Goal: Task Accomplishment & Management: Use online tool/utility

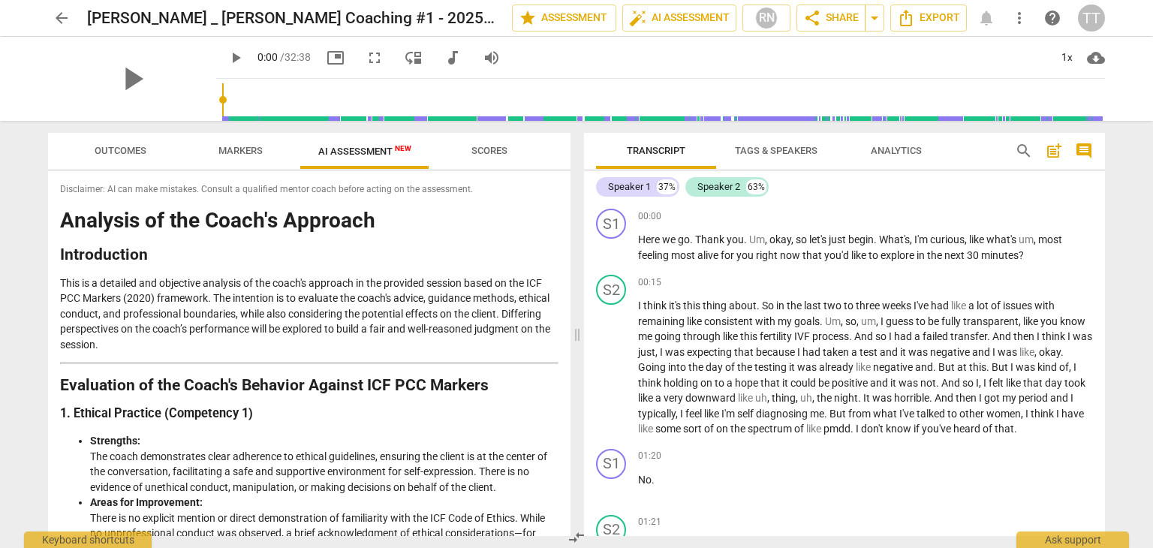
scroll to position [513, 0]
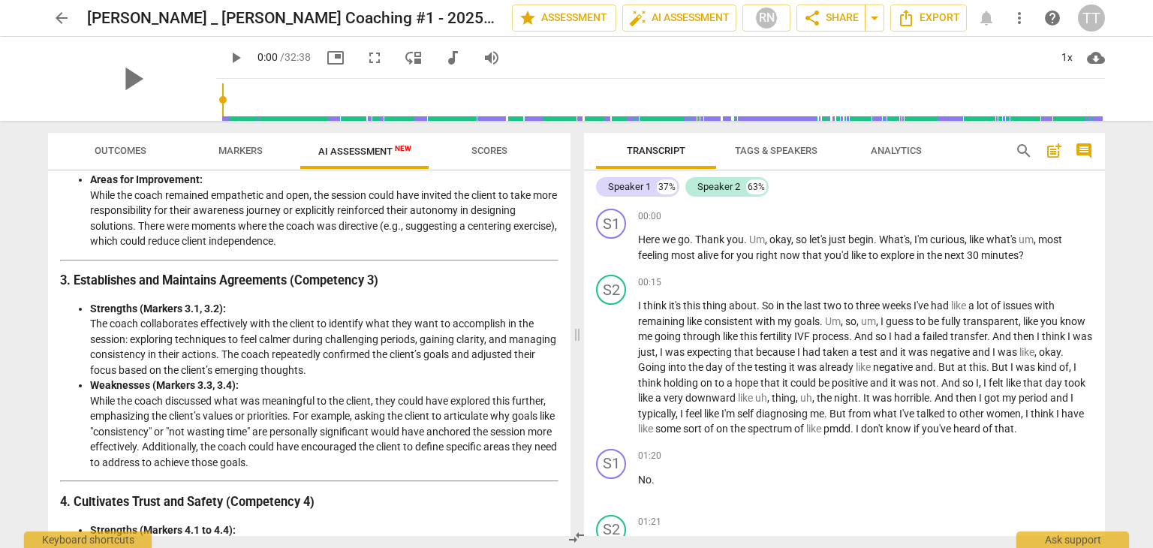
click at [70, 20] on span "arrow_back" at bounding box center [62, 18] width 18 height 18
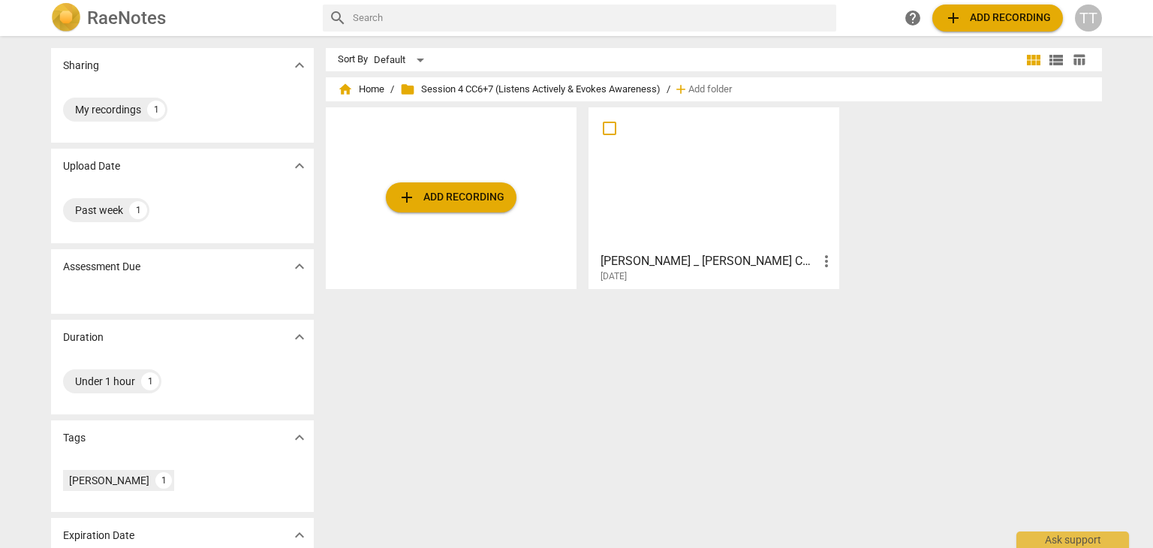
click at [360, 97] on div "home Home / folder Session 4 CC6+7 (Listens Actively & Evokes Awareness) / add …" at bounding box center [714, 89] width 752 height 24
click at [359, 88] on span "home Home" at bounding box center [361, 89] width 47 height 15
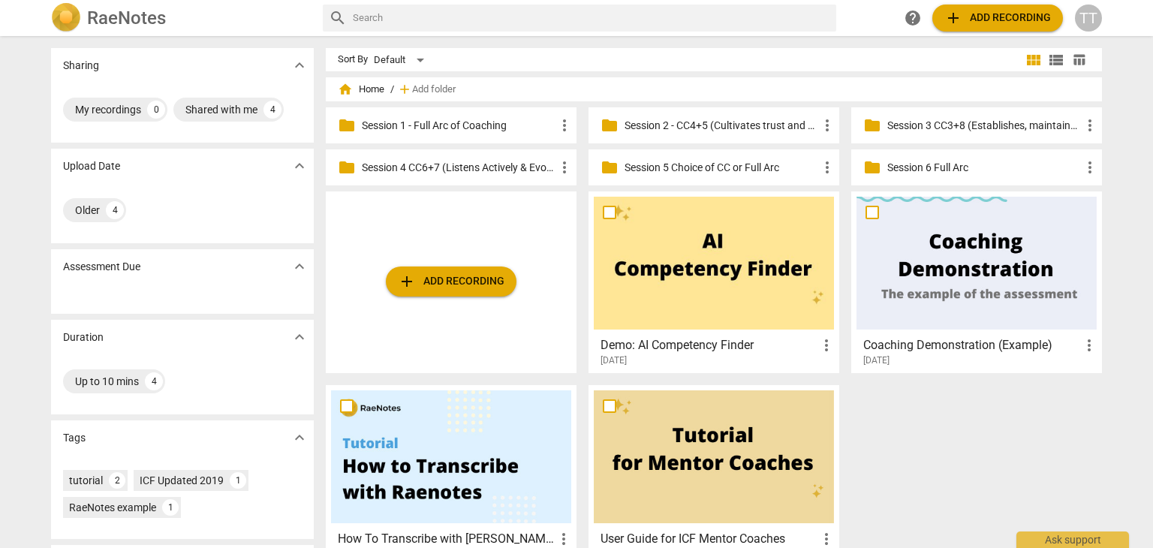
click at [912, 125] on p "Session 3 CC3+8 (Establishes, maintains agreements & facilitates growth)" at bounding box center [984, 126] width 194 height 16
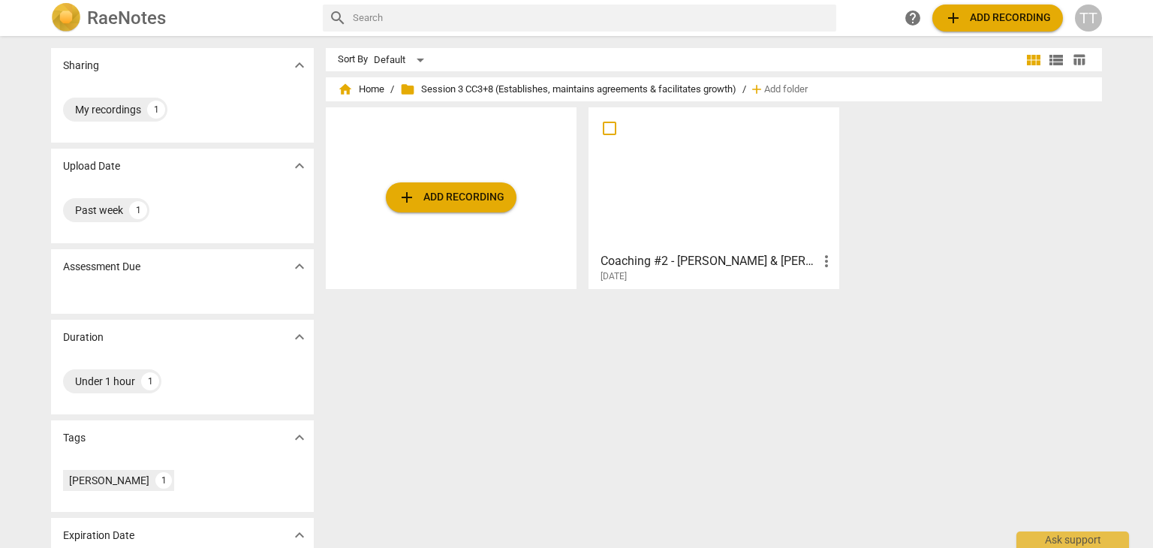
click at [465, 195] on span "add Add recording" at bounding box center [451, 197] width 107 height 18
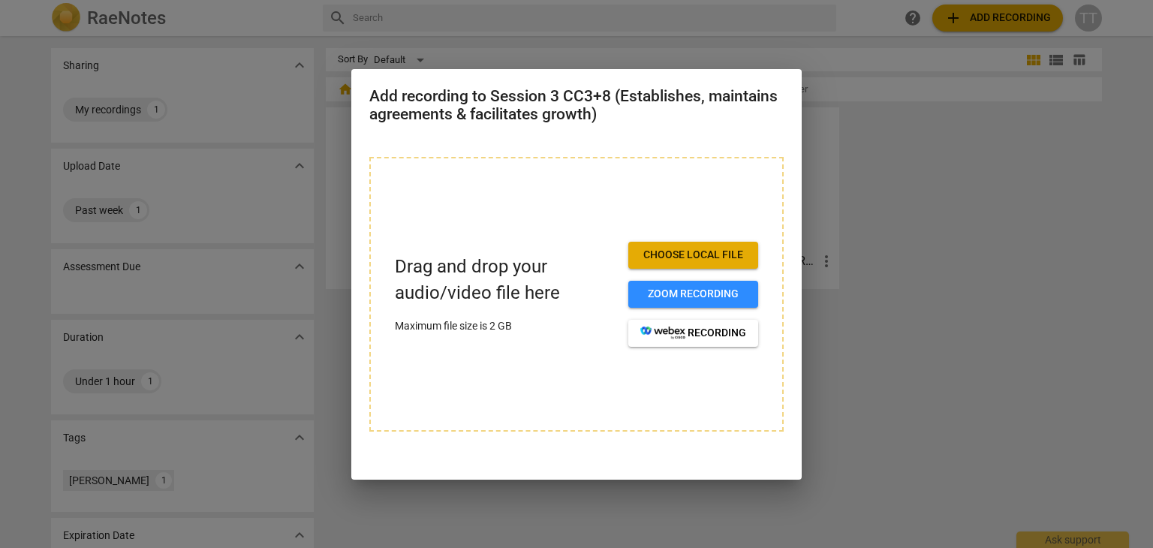
click at [660, 251] on span "Choose local file" at bounding box center [693, 255] width 106 height 15
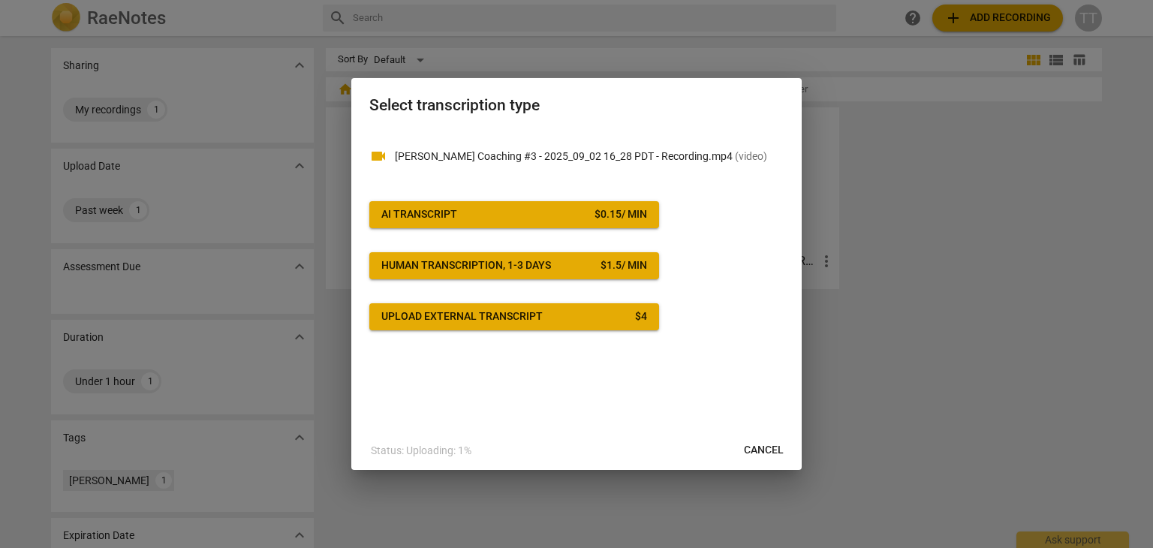
click at [507, 203] on button "AI Transcript $ 0.15 / min" at bounding box center [514, 214] width 290 height 27
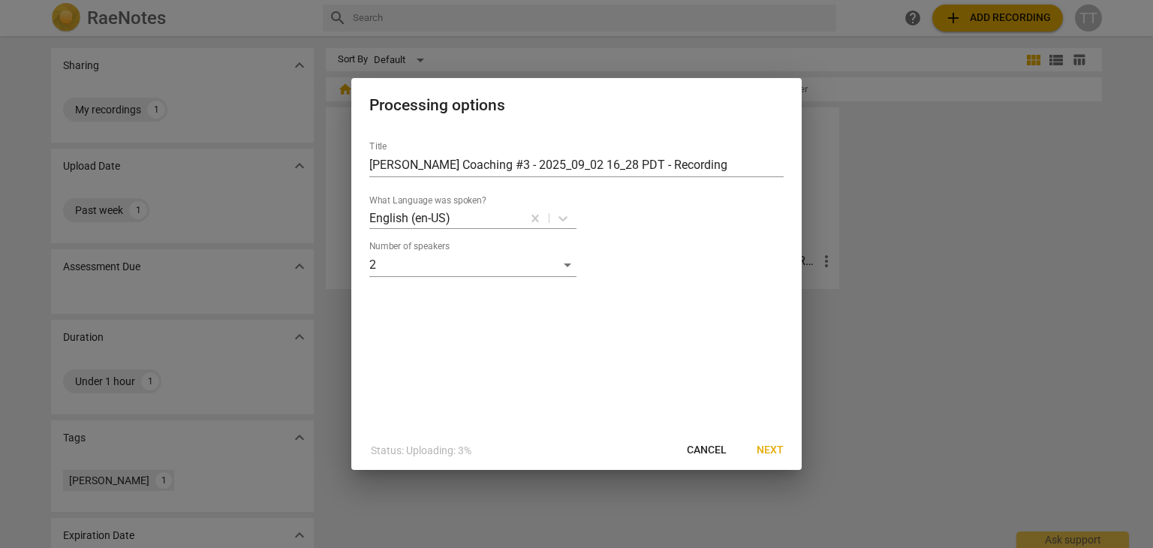
click at [762, 450] on span "Next" at bounding box center [769, 450] width 27 height 15
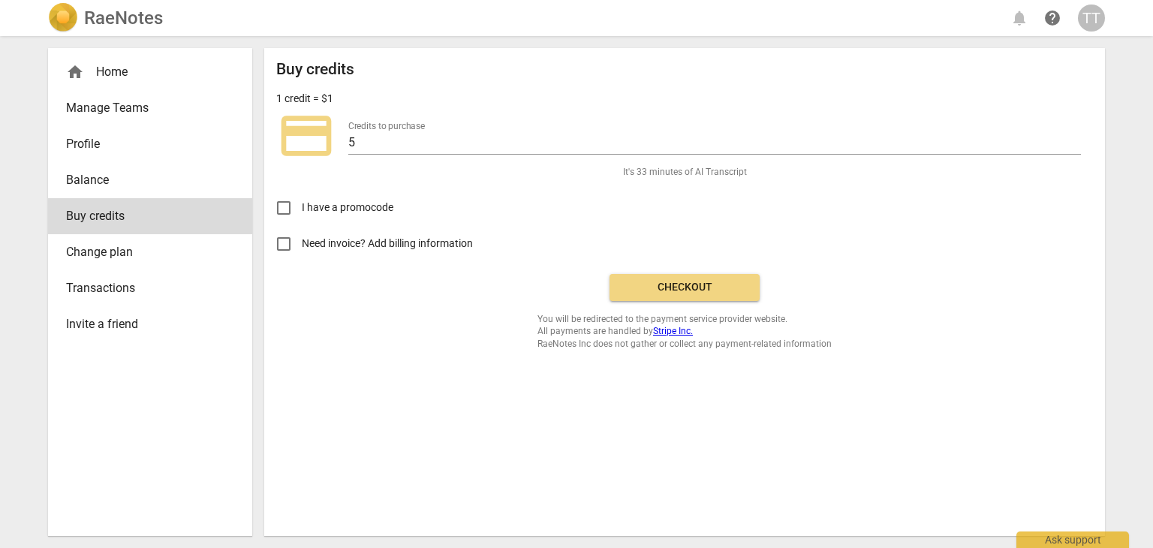
click at [667, 285] on span "Checkout" at bounding box center [684, 287] width 126 height 15
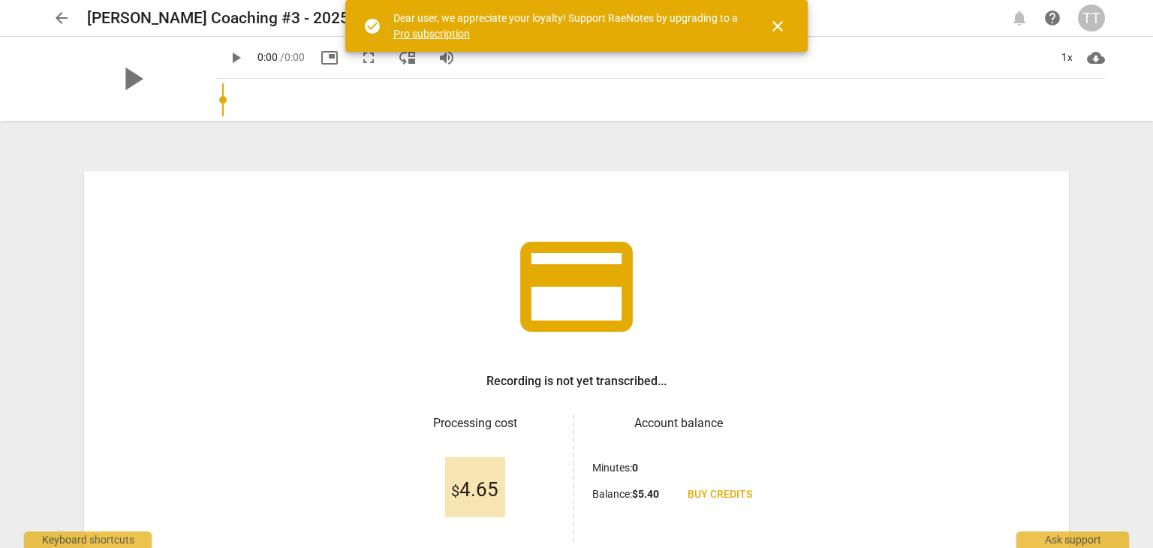
click at [1132, 437] on div "arrow_back Jennifer - Tina Coaching #3 - 2025_09_02 16_28 PDT - Recording edit …" at bounding box center [576, 274] width 1153 height 548
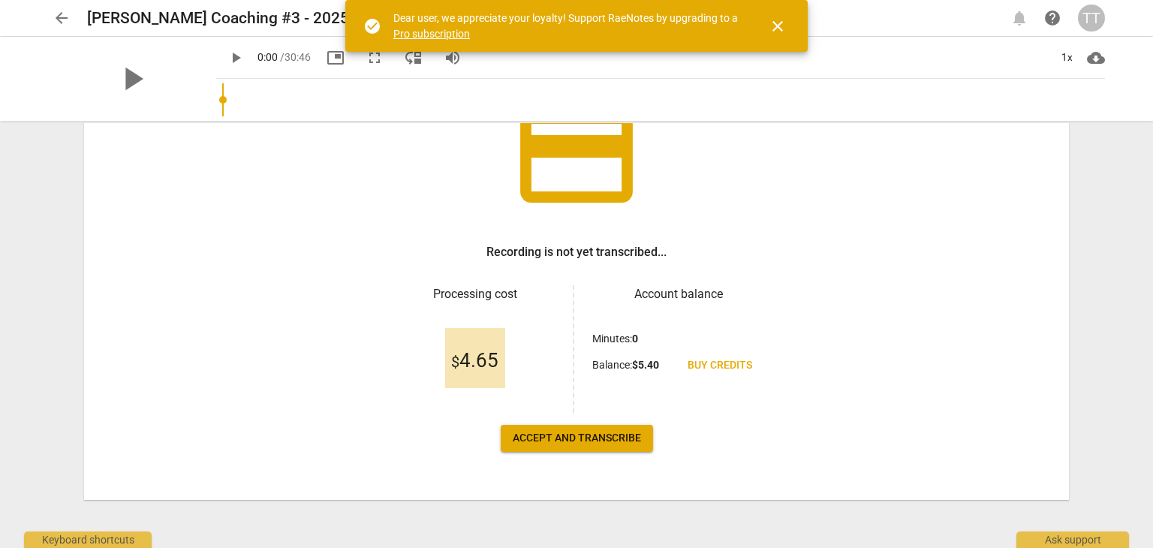
click at [564, 431] on span "Accept and transcribe" at bounding box center [577, 438] width 128 height 15
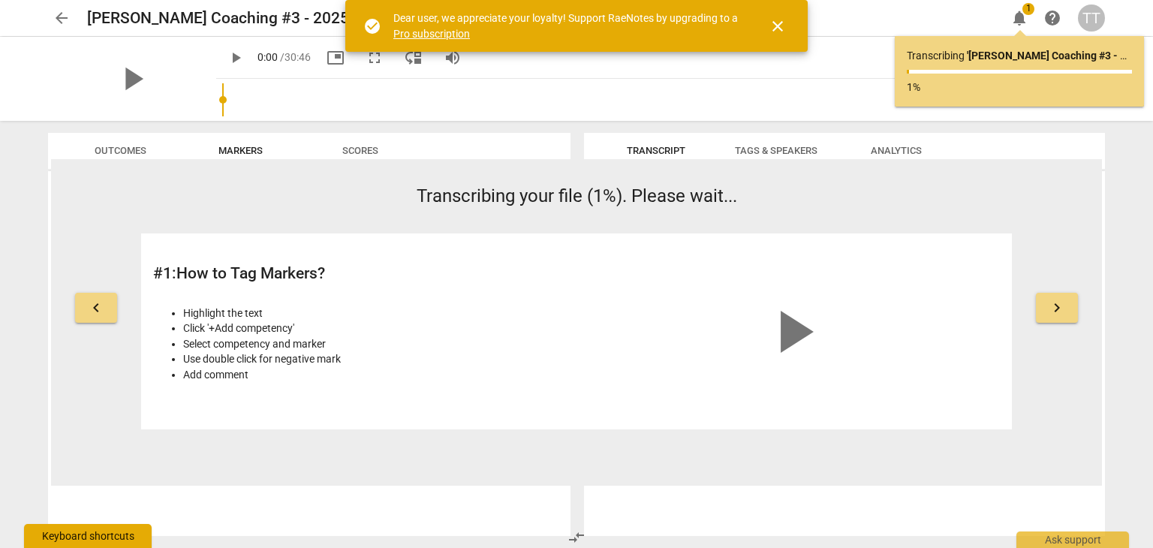
click at [141, 545] on div "Keyboard shortcuts" at bounding box center [88, 536] width 128 height 24
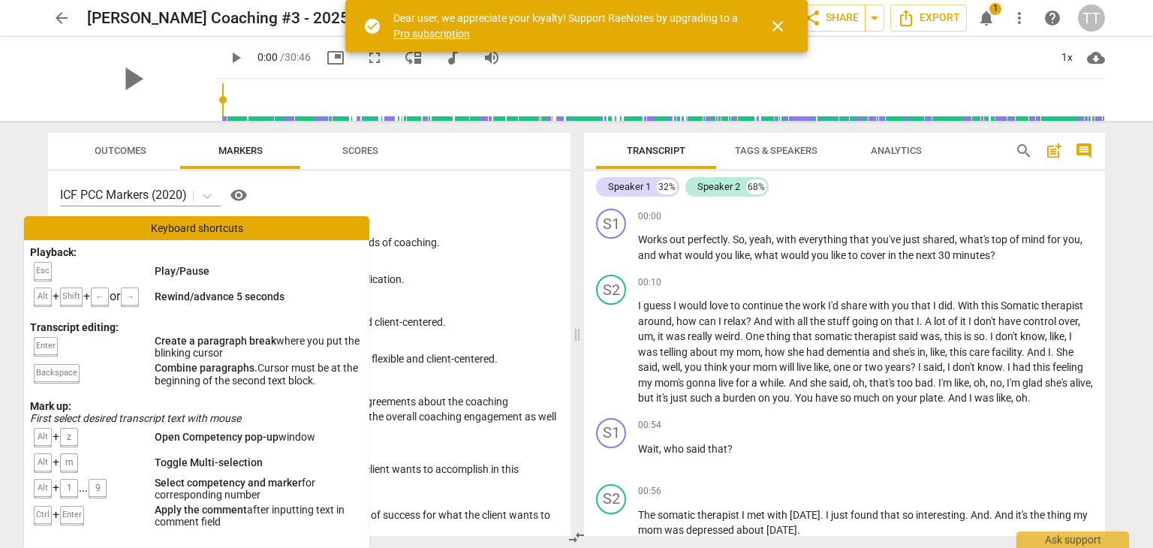
click at [781, 21] on span "close" at bounding box center [777, 26] width 18 height 18
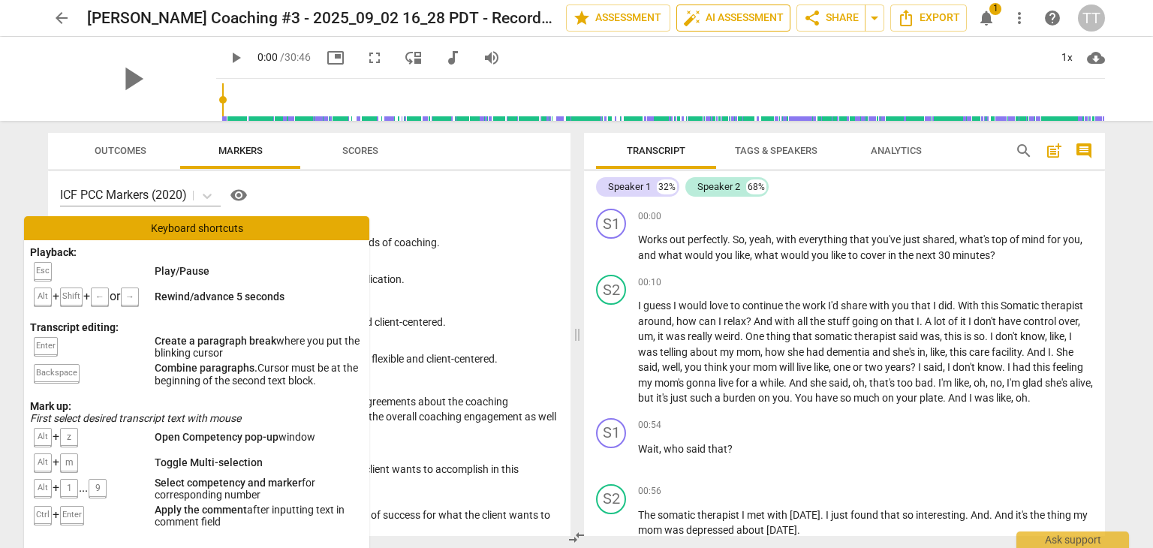
click at [714, 10] on span "auto_fix_high AI Assessment" at bounding box center [733, 18] width 101 height 18
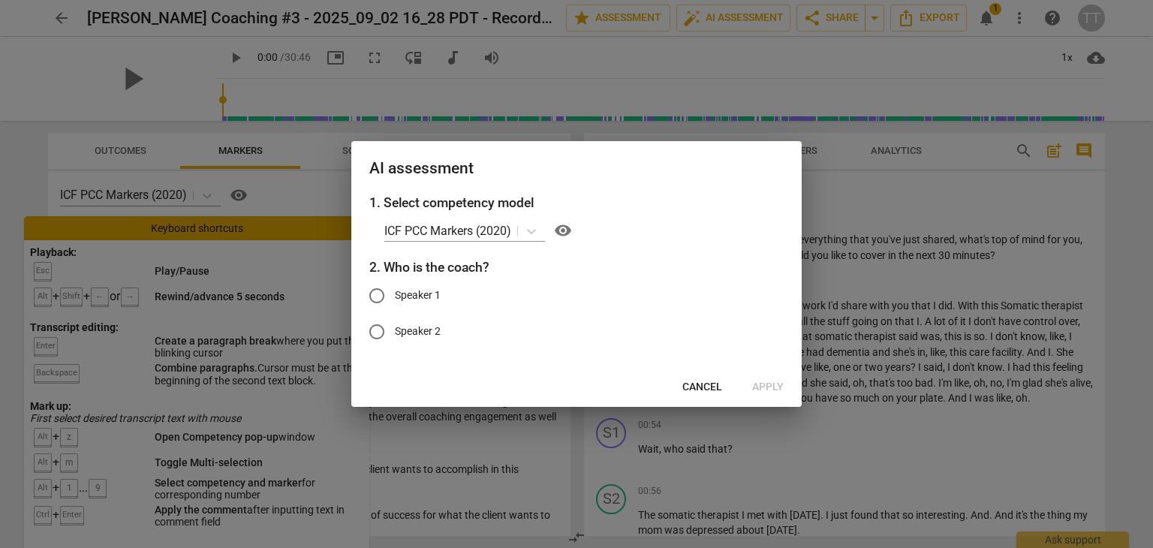
click at [413, 297] on span "Speaker 1" at bounding box center [418, 295] width 46 height 16
click at [395, 297] on input "Speaker 1" at bounding box center [377, 296] width 36 height 36
radio input "true"
click at [765, 388] on span "Apply" at bounding box center [768, 387] width 32 height 15
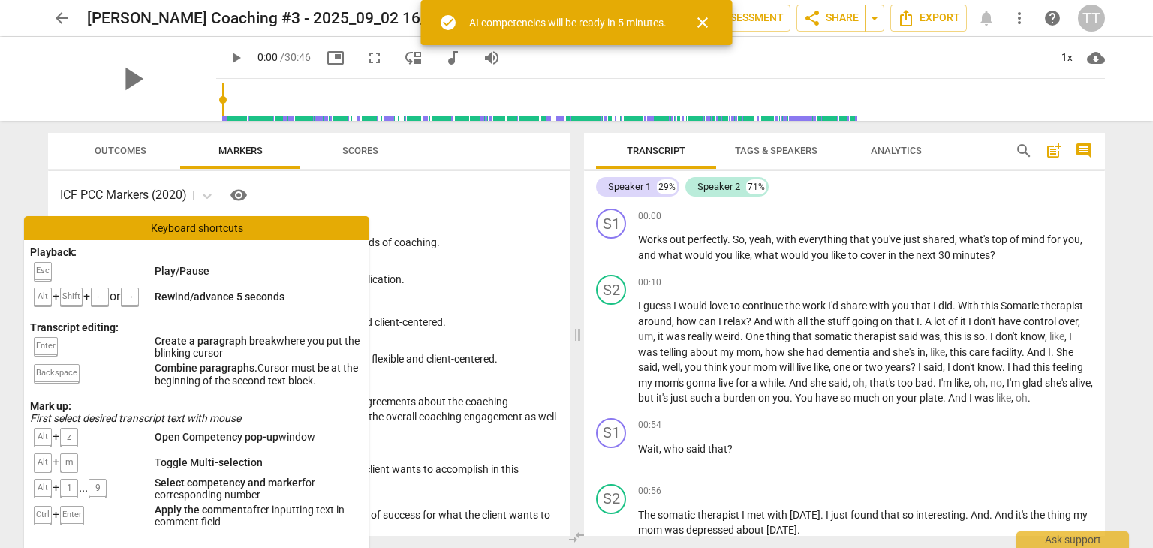
click at [769, 149] on span "Tags & Speakers" at bounding box center [776, 150] width 83 height 11
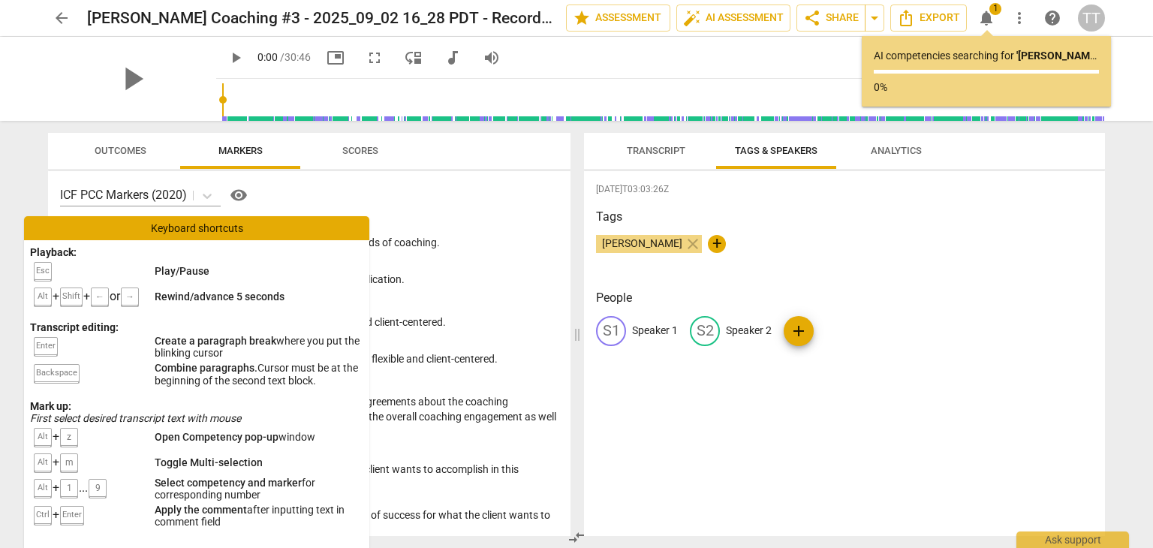
click at [876, 157] on span "Analytics" at bounding box center [895, 151] width 87 height 20
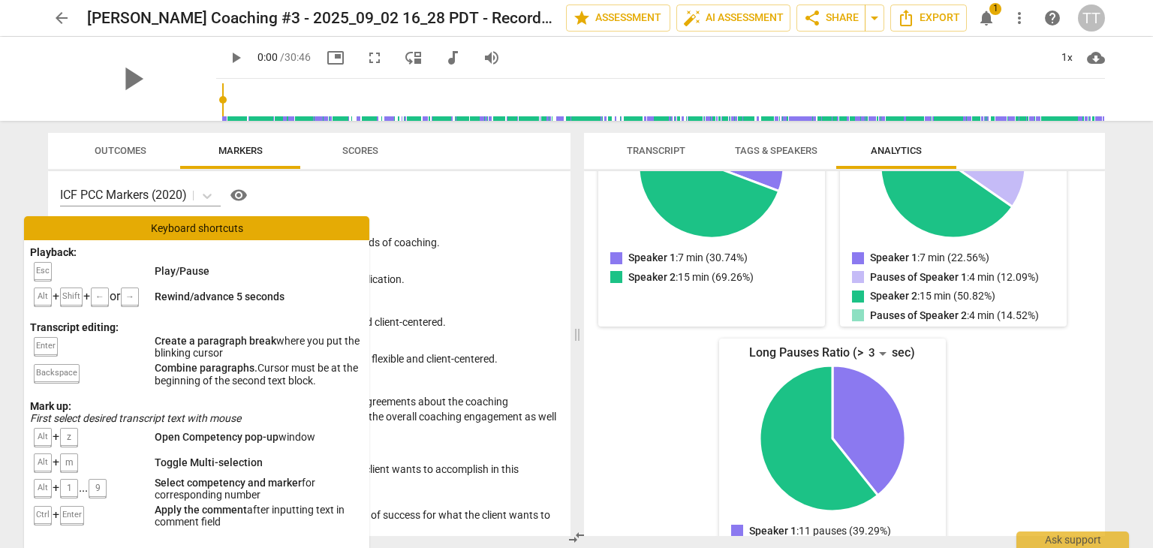
scroll to position [282, 0]
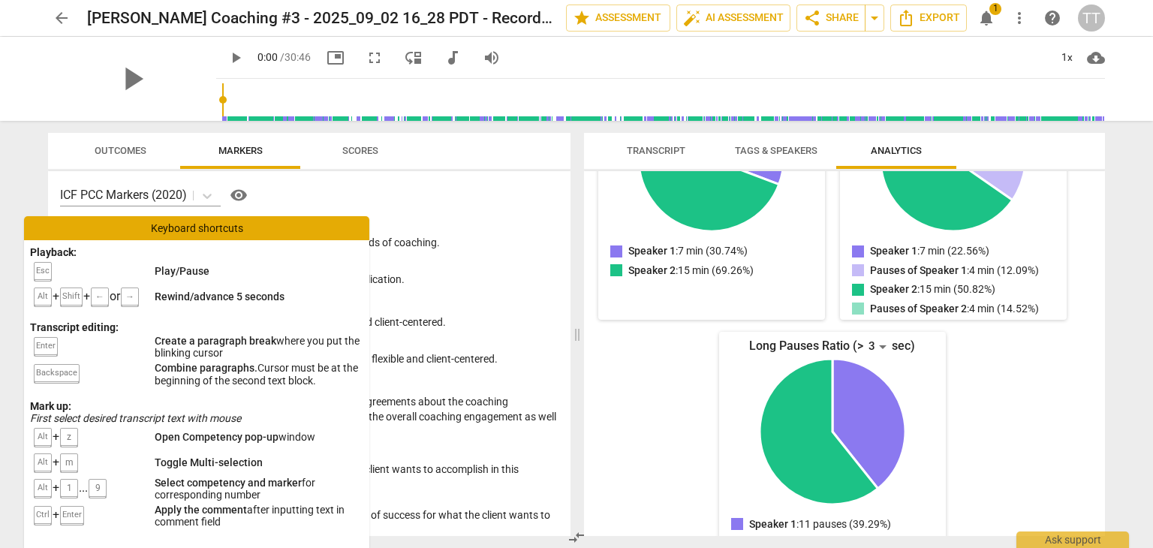
click at [60, 20] on span "arrow_back" at bounding box center [62, 18] width 18 height 18
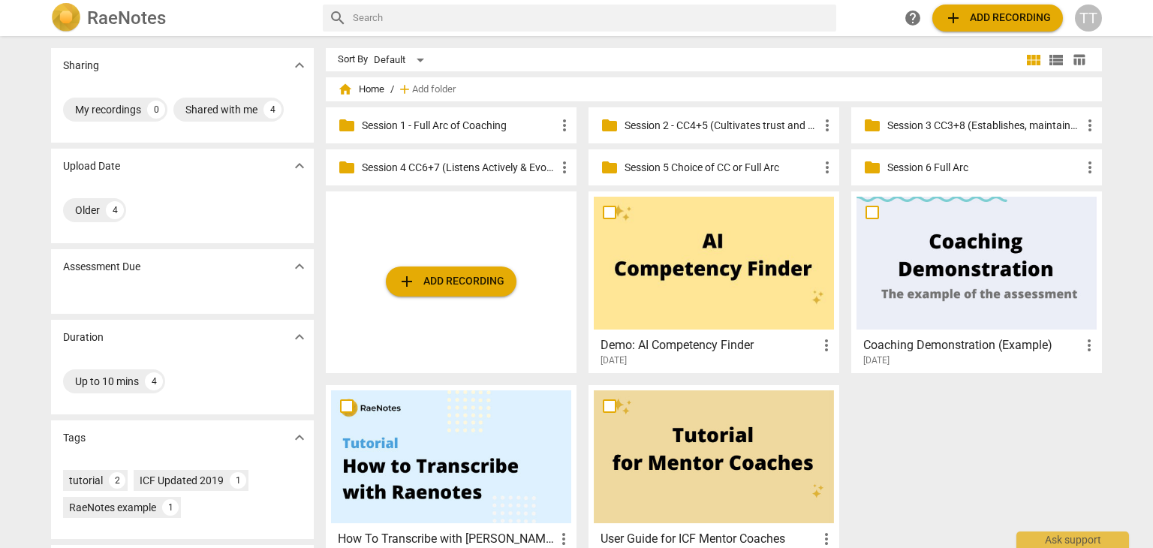
click at [473, 166] on p "Session 4 CC6+7 (Listens Actively & Evokes Awareness)" at bounding box center [459, 168] width 194 height 16
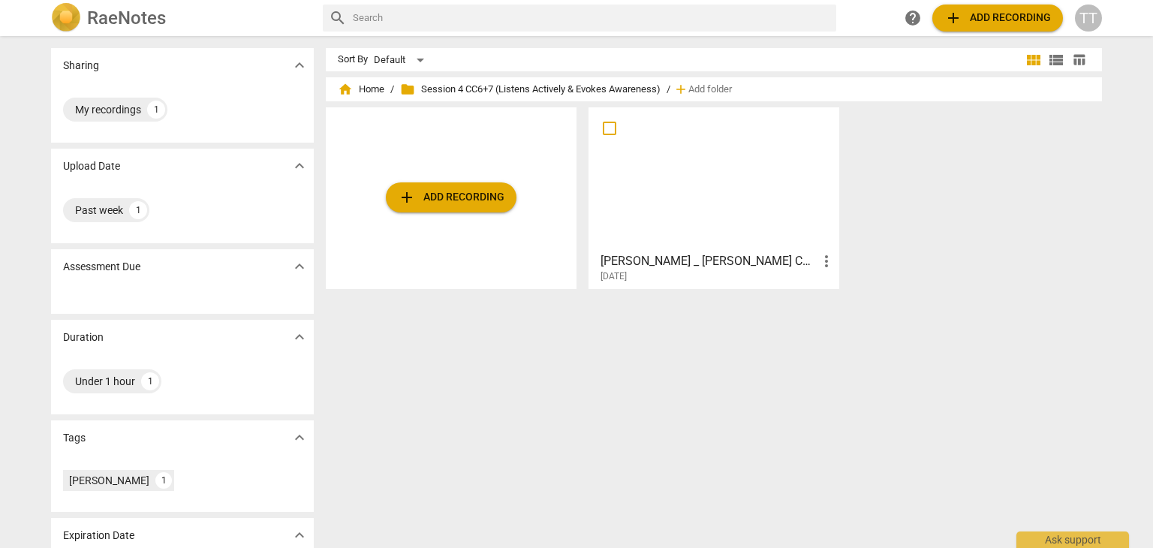
click at [458, 197] on span "add Add recording" at bounding box center [451, 197] width 107 height 18
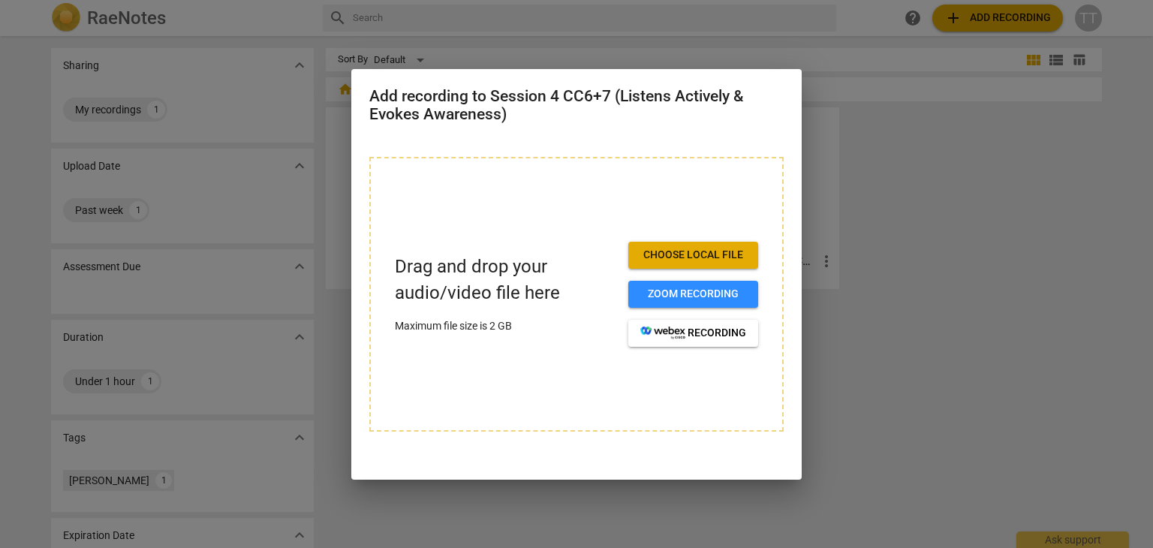
click at [719, 254] on span "Choose local file" at bounding box center [693, 255] width 106 height 15
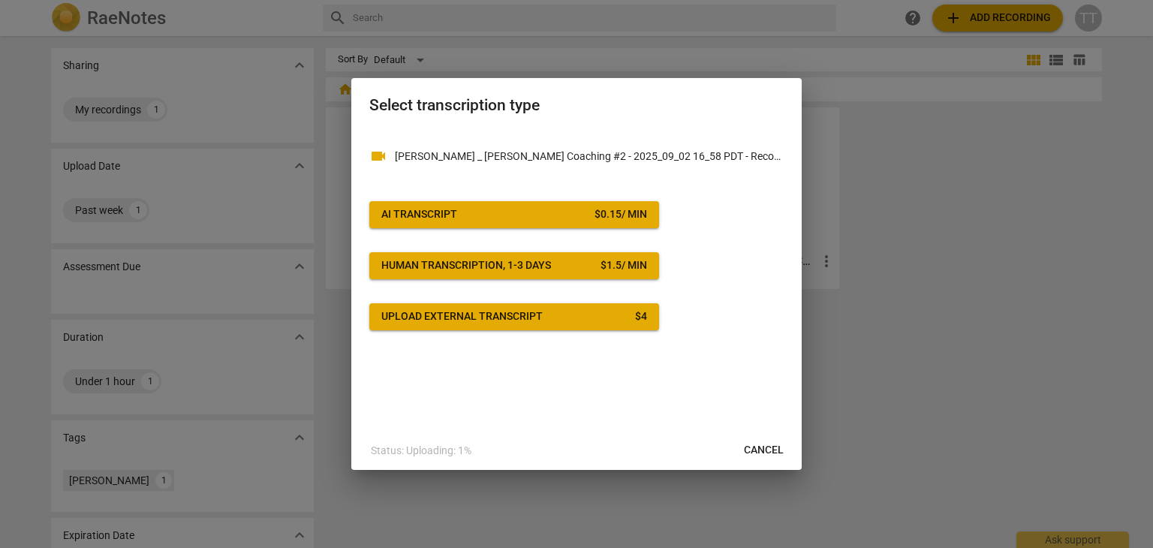
click at [573, 223] on button "AI Transcript $ 0.15 / min" at bounding box center [514, 214] width 290 height 27
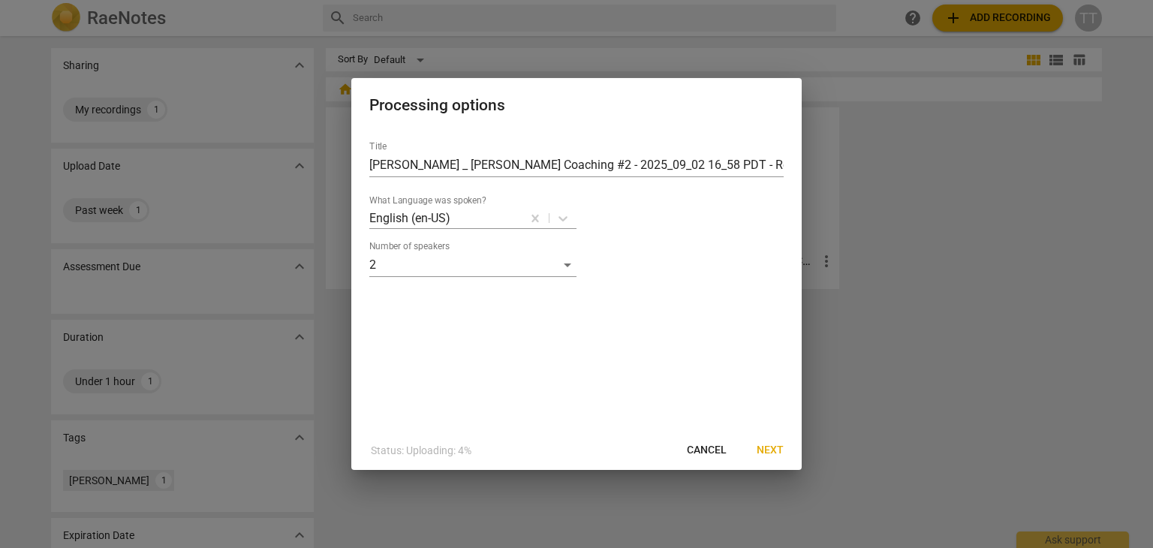
click at [765, 452] on span "Next" at bounding box center [769, 450] width 27 height 15
